Goal: Find contact information: Find contact information

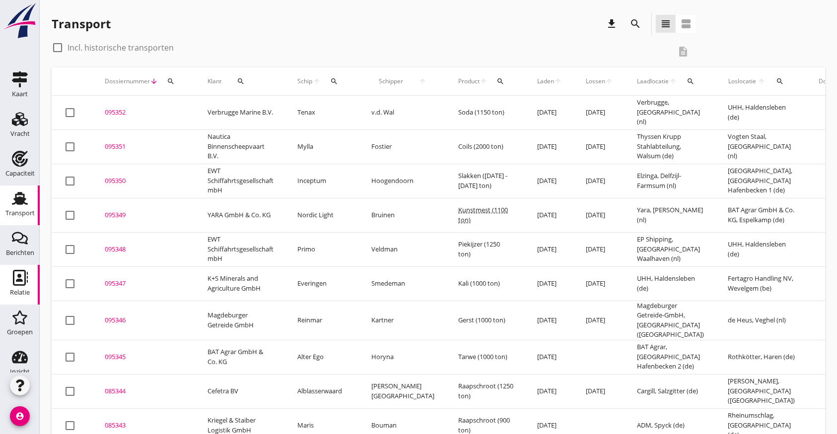
click at [17, 280] on use at bounding box center [20, 278] width 15 height 16
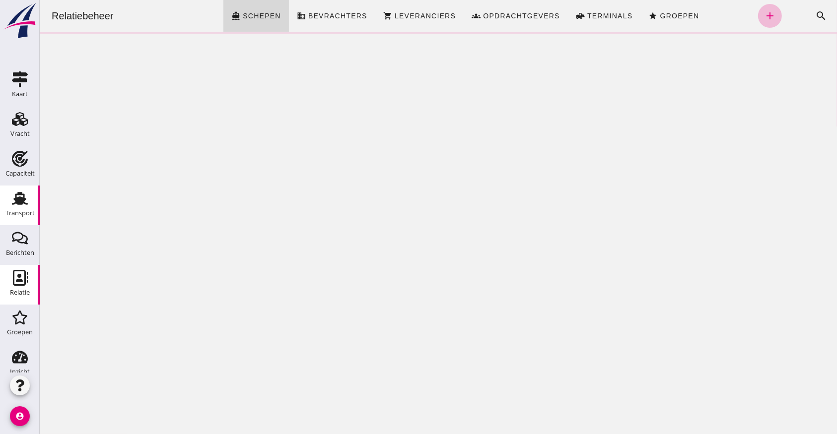
click at [21, 198] on icon "Transport" at bounding box center [20, 199] width 16 height 16
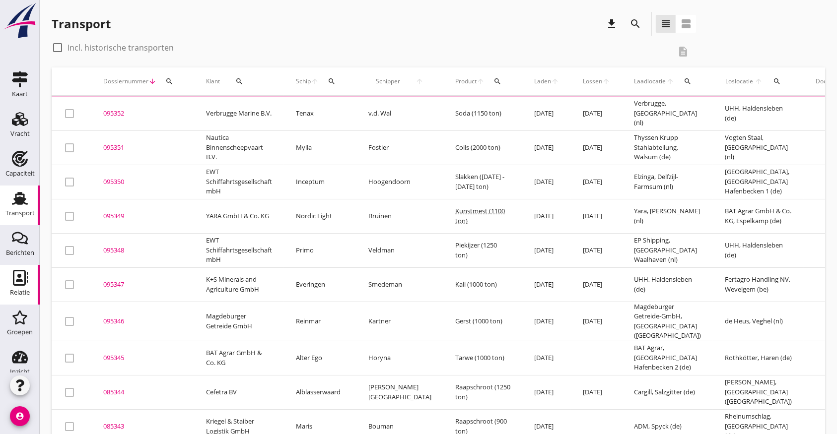
click at [24, 291] on div "Relatie" at bounding box center [20, 292] width 20 height 6
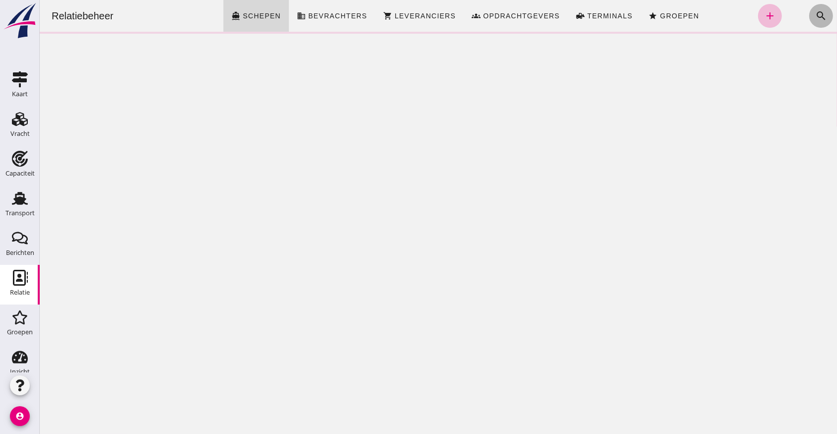
click at [814, 12] on icon "search" at bounding box center [820, 16] width 12 height 12
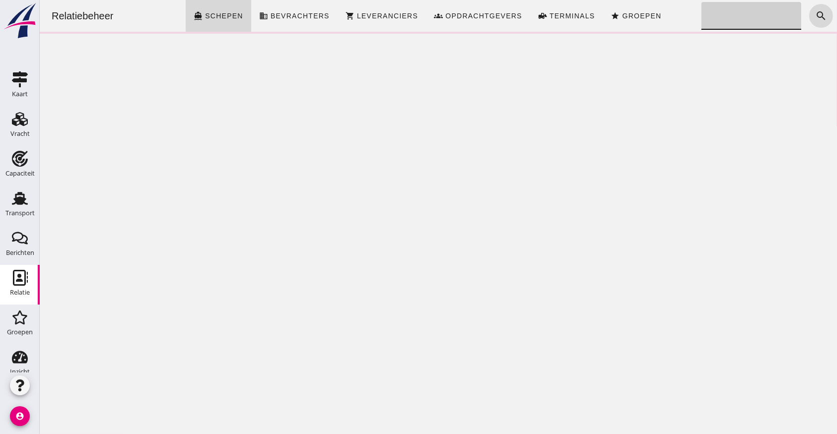
click input "Zoeken..."
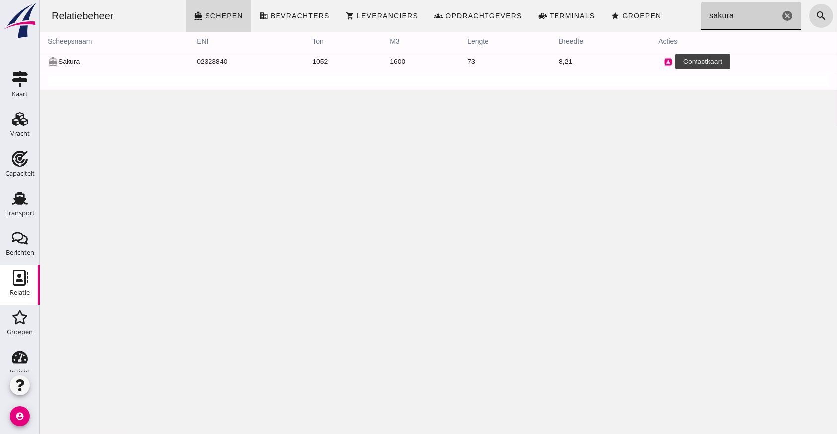
type input "sakura"
click at [663, 60] on icon "contacts" at bounding box center [667, 62] width 9 height 9
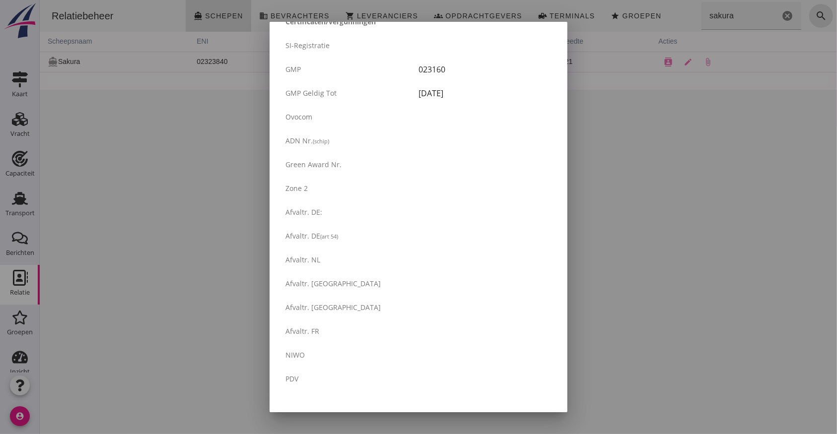
scroll to position [1625, 0]
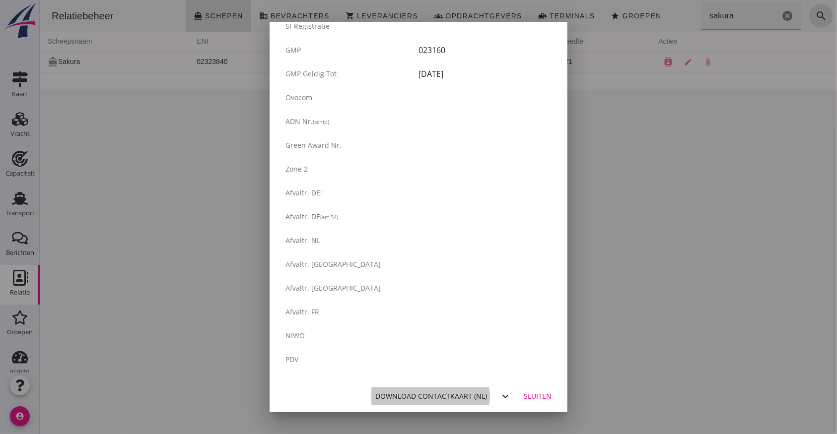
click at [437, 396] on div "Download contactkaart (nl)" at bounding box center [431, 396] width 112 height 10
click at [441, 393] on div "Download contactkaart (nl)" at bounding box center [431, 396] width 112 height 10
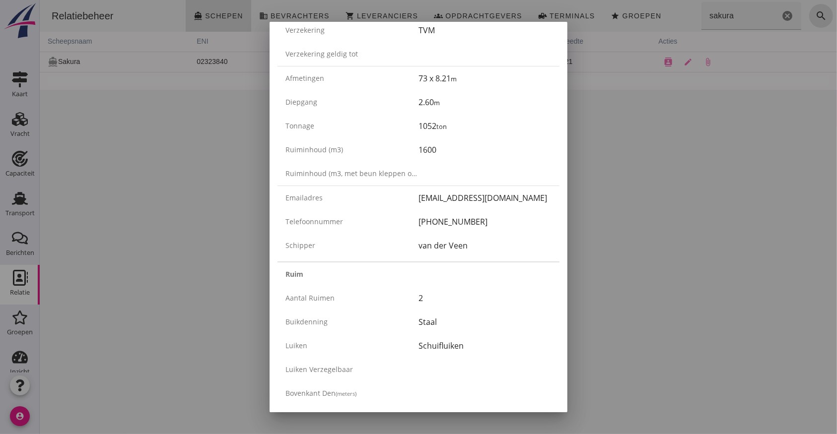
scroll to position [0, 0]
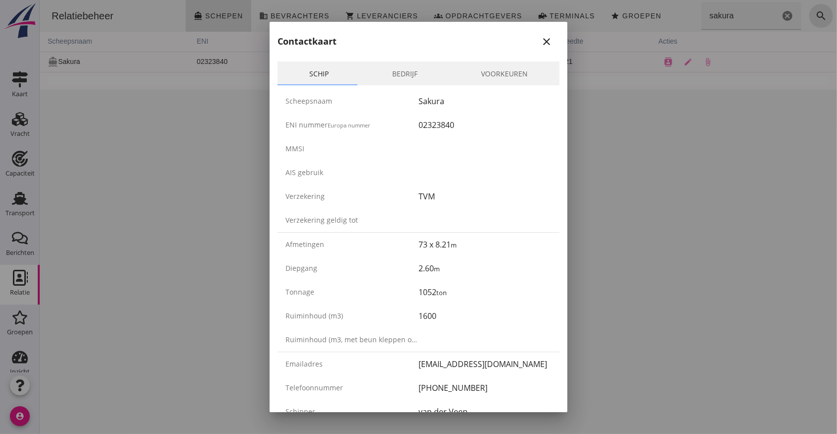
click at [540, 43] on icon "close" at bounding box center [546, 42] width 12 height 12
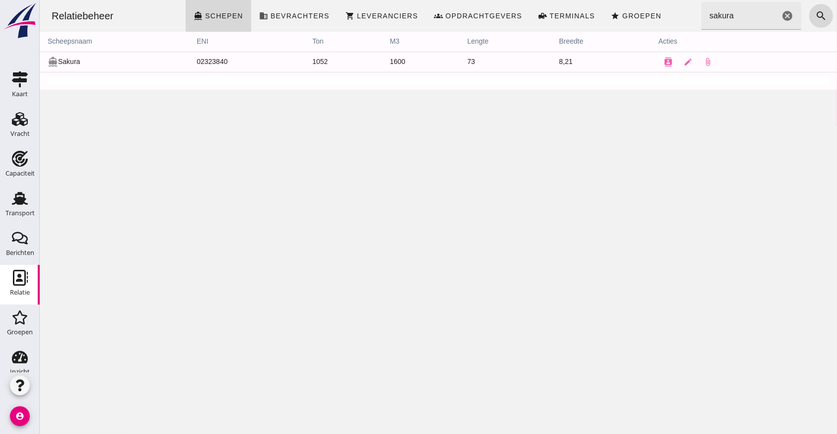
drag, startPoint x: 780, startPoint y: 18, endPoint x: 772, endPoint y: 17, distance: 7.5
click icon "cancel"
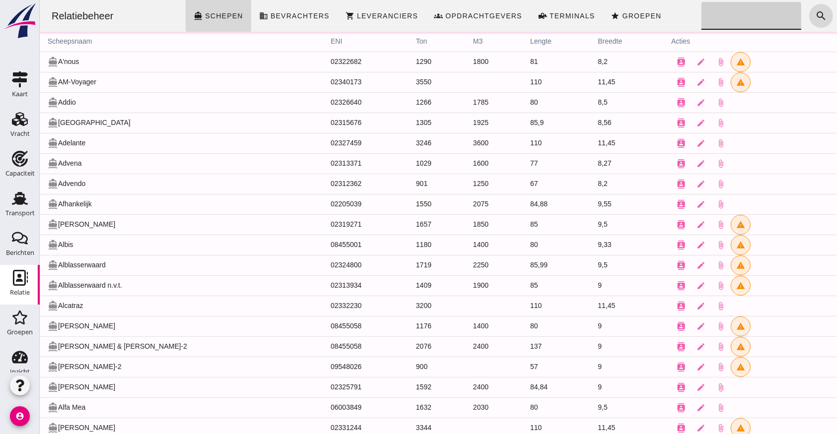
click input "Zoeken..."
